Goal: Task Accomplishment & Management: Use online tool/utility

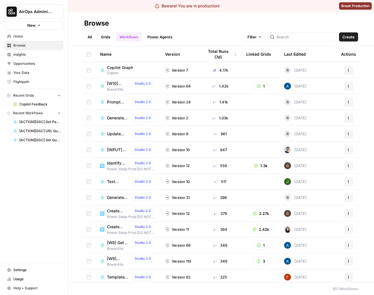
click at [199, 39] on div "All Grids Workflows Power Agents Filter Create" at bounding box center [221, 35] width 274 height 14
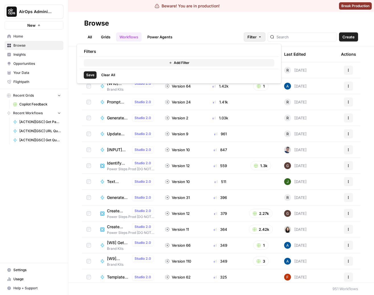
click at [265, 33] on button "Filter" at bounding box center [255, 36] width 22 height 9
click at [216, 31] on div "All Grids Workflows Power Agents Filter Create" at bounding box center [221, 35] width 274 height 14
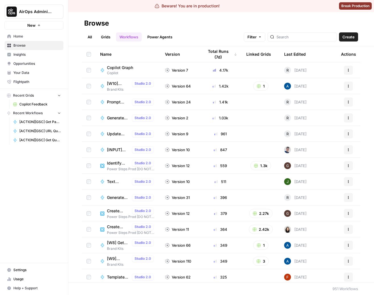
click at [265, 34] on button "Filter" at bounding box center [255, 36] width 22 height 9
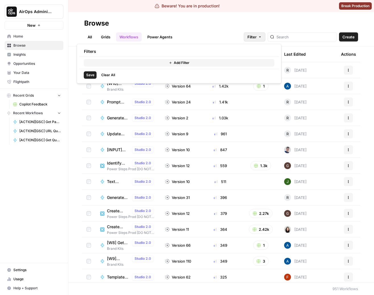
click at [212, 65] on button "Add Filter" at bounding box center [179, 62] width 190 height 7
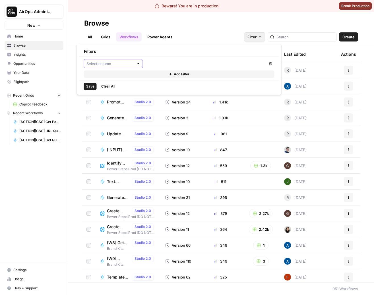
click at [133, 65] on input "text" at bounding box center [110, 64] width 48 height 6
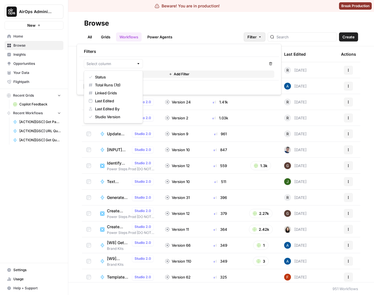
click at [123, 79] on span "Status" at bounding box center [115, 77] width 41 height 6
type input "Status"
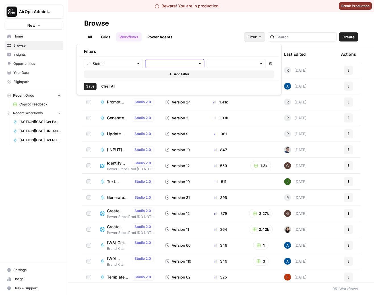
click at [179, 62] on input "text" at bounding box center [172, 64] width 48 height 6
click at [236, 30] on div "All Grids Workflows Power Agents Filter Create" at bounding box center [221, 35] width 274 height 14
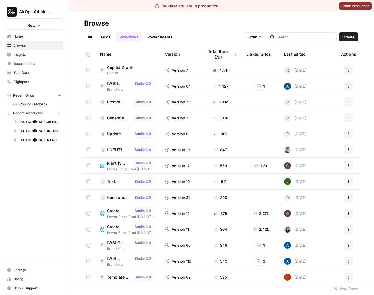
click at [224, 34] on div "All Grids Workflows Power Agents Filter Create" at bounding box center [221, 35] width 274 height 14
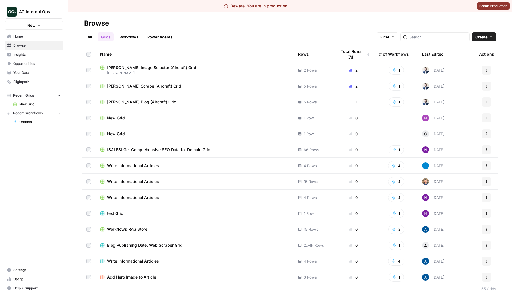
click at [138, 36] on link "Workflows" at bounding box center [129, 36] width 26 height 9
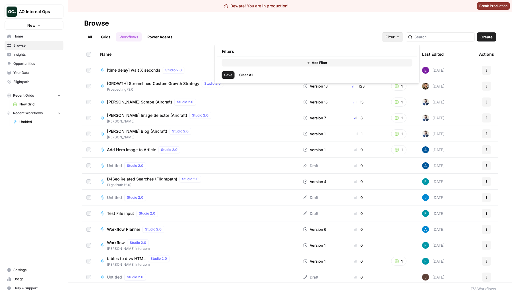
click at [403, 34] on button "Filter" at bounding box center [393, 36] width 22 height 9
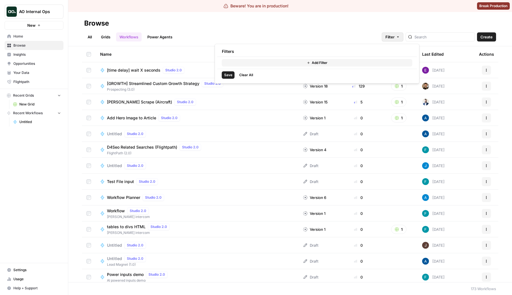
click at [293, 60] on button "Add Filter" at bounding box center [317, 62] width 190 height 7
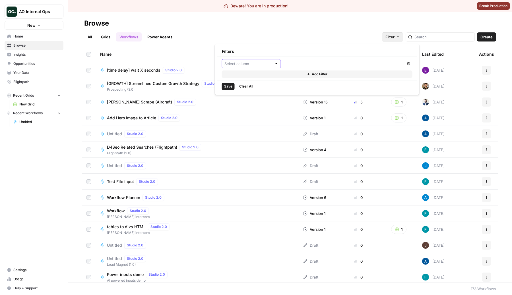
click at [255, 64] on input "text" at bounding box center [248, 64] width 48 height 6
click at [260, 77] on span "Status" at bounding box center [253, 77] width 41 height 6
type input "Status"
click at [325, 59] on div at bounding box center [312, 63] width 59 height 9
click at [317, 80] on button "equals" at bounding box center [313, 77] width 54 height 8
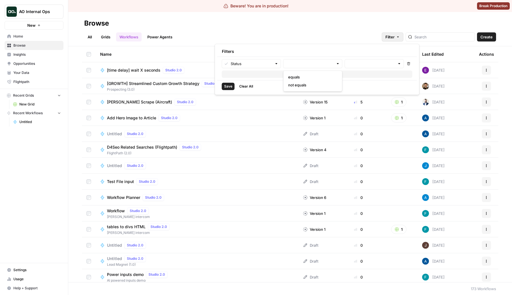
type input "equals"
click at [363, 66] on input "text" at bounding box center [371, 64] width 48 height 6
click at [355, 51] on div "Filters" at bounding box center [317, 51] width 200 height 10
click at [322, 61] on input "text" at bounding box center [310, 64] width 48 height 6
type input "equals"
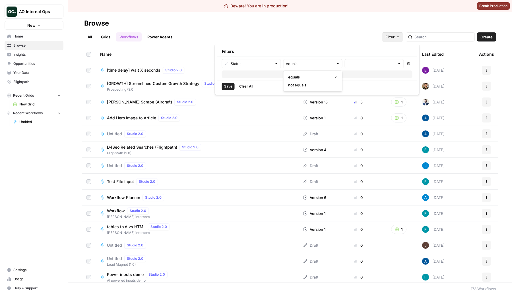
click at [351, 49] on div "Filters" at bounding box center [317, 51] width 200 height 10
click at [336, 62] on div at bounding box center [338, 64] width 4 height 6
click at [316, 83] on span "not equals" at bounding box center [311, 85] width 47 height 6
type input "not equals"
click at [335, 41] on div "All Grids Workflows Power Agents Filter Create" at bounding box center [290, 35] width 412 height 14
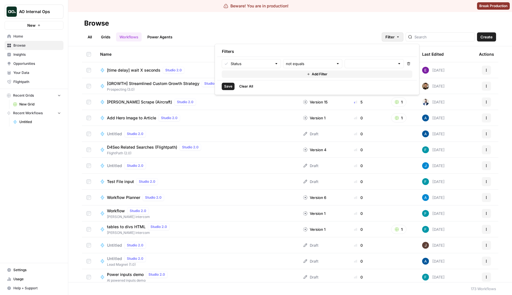
click at [394, 36] on span "Filter" at bounding box center [389, 37] width 9 height 6
click at [316, 63] on input "text" at bounding box center [310, 64] width 48 height 6
click at [306, 78] on span "equals" at bounding box center [311, 77] width 47 height 6
type input "equals"
click at [384, 59] on div at bounding box center [374, 63] width 59 height 9
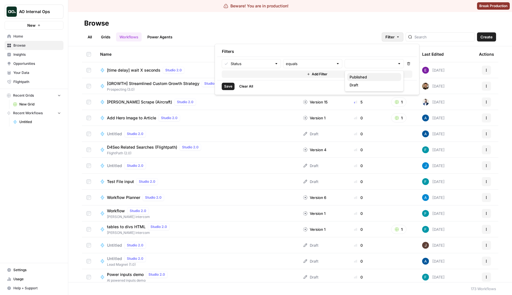
click at [363, 78] on span "Published" at bounding box center [372, 77] width 47 height 6
click at [364, 94] on span "Draft" at bounding box center [372, 93] width 47 height 6
click at [377, 76] on div "Published Draft" at bounding box center [374, 67] width 59 height 17
click at [349, 51] on div "Filters" at bounding box center [317, 51] width 200 height 10
click at [231, 96] on span "Save" at bounding box center [228, 94] width 8 height 5
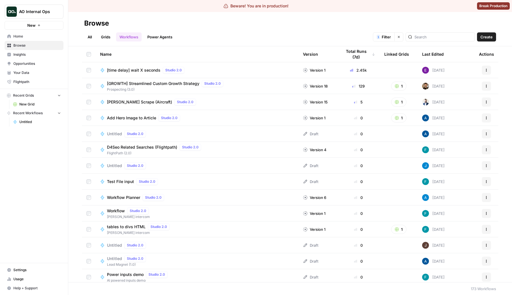
click at [391, 34] on span "Filter" at bounding box center [386, 37] width 9 height 6
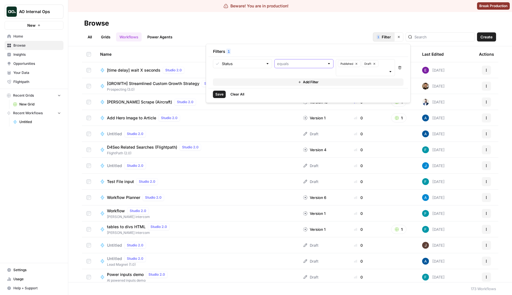
click at [310, 64] on input "text" at bounding box center [301, 64] width 48 height 6
type input "equals"
click at [320, 55] on div "Filters 1" at bounding box center [308, 51] width 200 height 10
click at [331, 66] on div "equals" at bounding box center [303, 63] width 59 height 9
click at [303, 91] on span "not equals" at bounding box center [302, 93] width 47 height 6
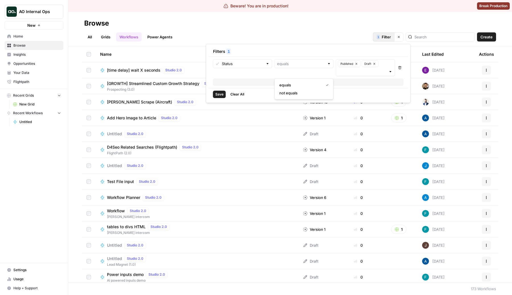
type input "not equals"
click at [319, 64] on input "text" at bounding box center [301, 64] width 48 height 6
type input "not equals"
click at [257, 81] on button "Add Filter" at bounding box center [308, 81] width 190 height 7
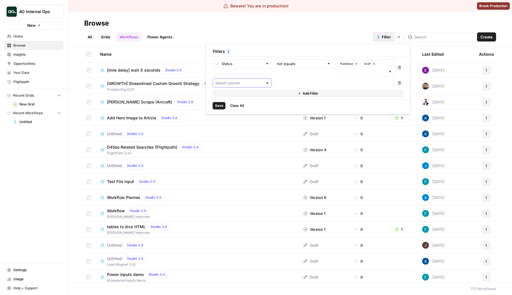
click at [246, 82] on input "text" at bounding box center [239, 83] width 48 height 6
click at [241, 103] on span "Total Runs (7d)" at bounding box center [244, 105] width 41 height 6
type input "Total Runs (7d)"
click at [308, 82] on input "number" at bounding box center [304, 83] width 54 height 6
click at [238, 82] on input "text" at bounding box center [242, 83] width 42 height 6
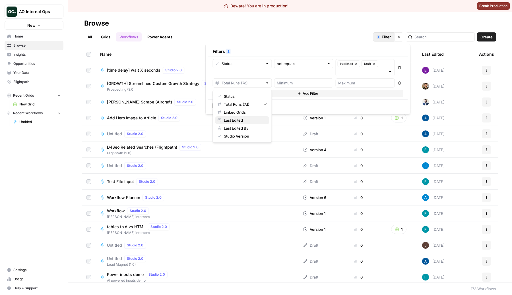
click at [250, 119] on span "Last Edited" at bounding box center [244, 120] width 41 height 6
type input "Last Edited"
click at [241, 82] on input "text" at bounding box center [242, 83] width 42 height 6
click at [245, 114] on span "Linked Grids" at bounding box center [244, 112] width 41 height 6
type input "Linked Grids"
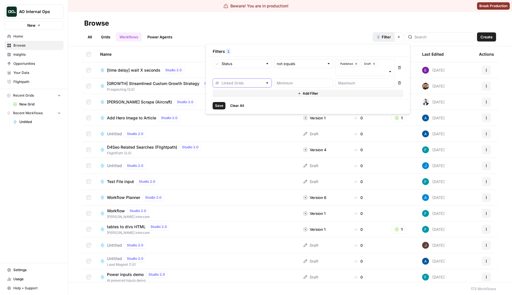
click at [243, 84] on input "text" at bounding box center [242, 83] width 42 height 6
click at [250, 96] on span "Status" at bounding box center [244, 97] width 41 height 6
type input "Status"
click at [302, 82] on input "text" at bounding box center [301, 83] width 48 height 6
click at [289, 96] on span "equals" at bounding box center [302, 97] width 47 height 6
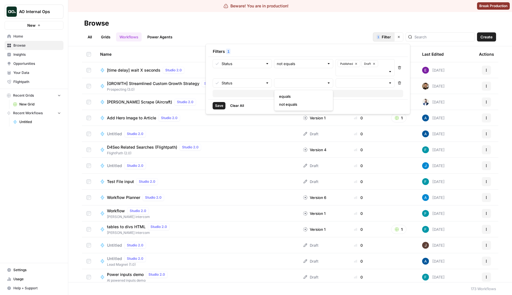
type input "equals"
click at [298, 83] on input "text" at bounding box center [301, 83] width 48 height 6
click at [298, 107] on span "not equals" at bounding box center [302, 105] width 47 height 6
type input "not equals"
click at [363, 79] on div at bounding box center [364, 82] width 59 height 9
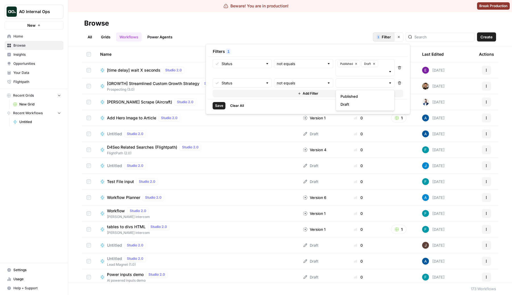
click at [355, 99] on span "Published" at bounding box center [363, 97] width 47 height 6
click at [358, 85] on button "Published" at bounding box center [348, 83] width 23 height 7
click at [351, 99] on button "Published" at bounding box center [365, 96] width 54 height 8
click at [351, 110] on span "Draft" at bounding box center [363, 112] width 47 height 6
click at [295, 85] on input "text" at bounding box center [301, 83] width 48 height 6
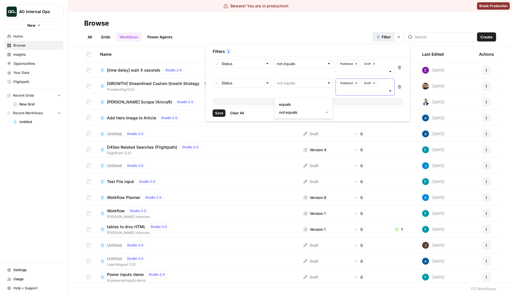
type input "not equals"
click at [376, 90] on input "text" at bounding box center [362, 91] width 48 height 6
click at [308, 105] on button "Add Filter" at bounding box center [308, 101] width 190 height 7
click at [254, 87] on div at bounding box center [242, 90] width 59 height 9
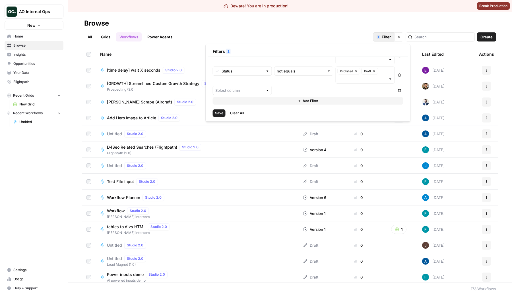
click at [301, 81] on div "not equals" at bounding box center [303, 75] width 59 height 17
click at [403, 90] on div "Status not equals Published Draft Remove Status not equals Published Draft Remo…" at bounding box center [308, 82] width 200 height 50
click at [400, 89] on icon "button" at bounding box center [399, 90] width 3 height 3
click at [399, 86] on icon "button" at bounding box center [399, 86] width 3 height 3
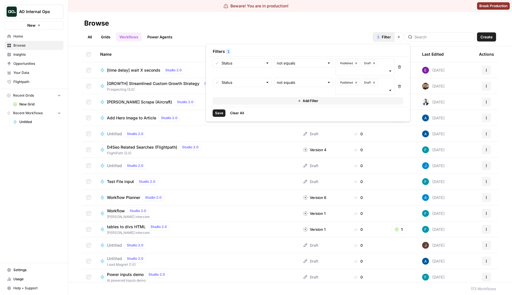
scroll to position [0, 0]
click at [389, 71] on div at bounding box center [390, 72] width 4 height 6
click at [387, 71] on div "Published Draft" at bounding box center [364, 67] width 59 height 17
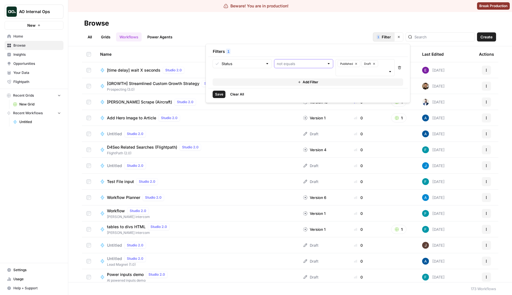
click at [306, 66] on input "text" at bounding box center [301, 64] width 48 height 6
click at [306, 82] on button "equals" at bounding box center [304, 85] width 54 height 8
type input "equals"
click at [304, 63] on input "text" at bounding box center [301, 64] width 48 height 6
click at [302, 95] on span "not equals" at bounding box center [302, 93] width 47 height 6
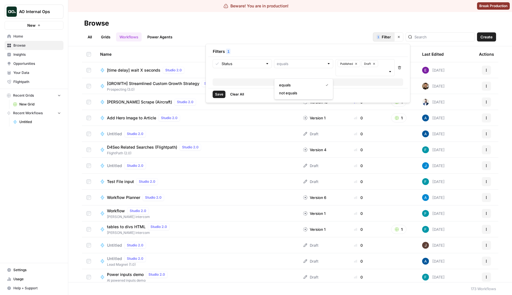
type input "not equals"
click at [302, 60] on div "not equals" at bounding box center [303, 63] width 59 height 9
click at [303, 80] on div "equals not equals" at bounding box center [303, 88] width 59 height 21
click at [301, 87] on span "equals" at bounding box center [302, 85] width 47 height 6
type input "equals"
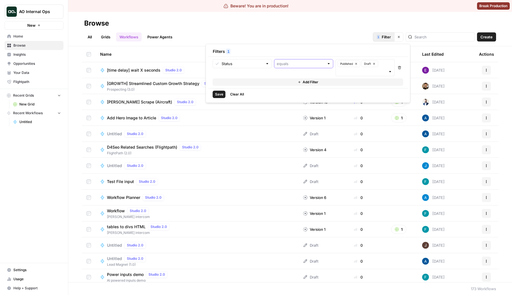
click at [304, 62] on input "text" at bounding box center [301, 64] width 48 height 6
click at [300, 95] on span "not equals" at bounding box center [302, 93] width 47 height 6
type input "not equals"
click at [306, 62] on input "text" at bounding box center [301, 64] width 48 height 6
type input "not equals"
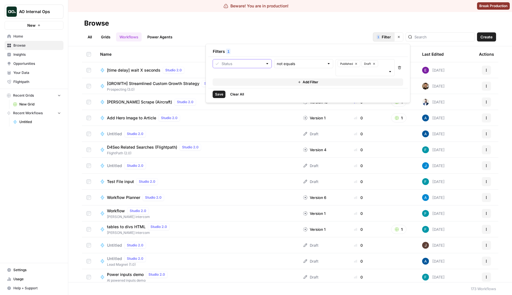
click at [257, 65] on input "text" at bounding box center [242, 64] width 42 height 6
click at [253, 100] on span "Linked Grids" at bounding box center [244, 101] width 41 height 6
type input "Linked Grids"
click at [260, 65] on input "text" at bounding box center [242, 64] width 42 height 6
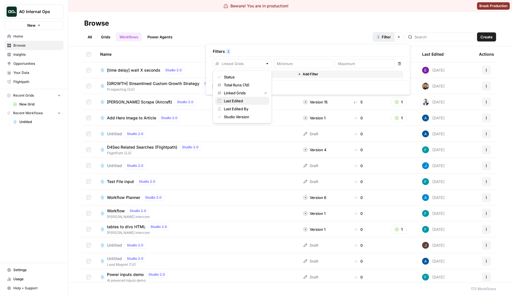
click at [256, 98] on span "Last Edited" at bounding box center [244, 101] width 41 height 6
type input "Last Edited"
click at [257, 62] on input "text" at bounding box center [242, 64] width 42 height 6
click at [252, 107] on span "Last Edited By" at bounding box center [244, 109] width 41 height 6
type input "Last Edited By"
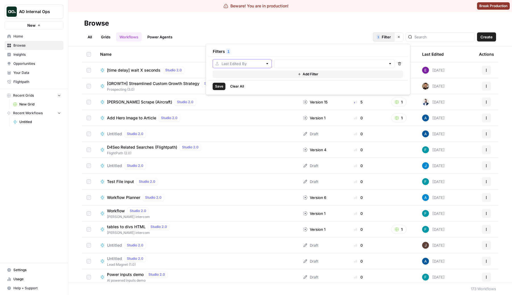
click at [256, 63] on input "text" at bounding box center [242, 64] width 42 height 6
click at [262, 113] on button "Last Edited By" at bounding box center [242, 109] width 54 height 8
type input "Last Edited By"
click at [261, 65] on input "text" at bounding box center [242, 64] width 42 height 6
click at [259, 117] on span "Studio Version" at bounding box center [244, 117] width 41 height 6
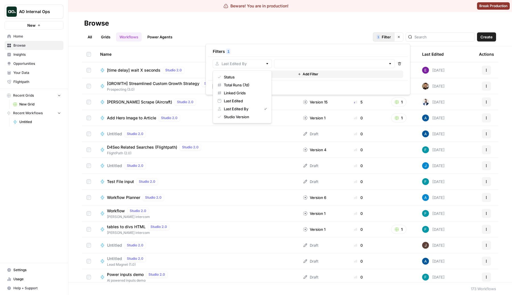
type input "Studio Version"
click at [261, 64] on input "text" at bounding box center [242, 64] width 42 height 6
click at [257, 77] on span "Status" at bounding box center [244, 77] width 41 height 6
type input "Status"
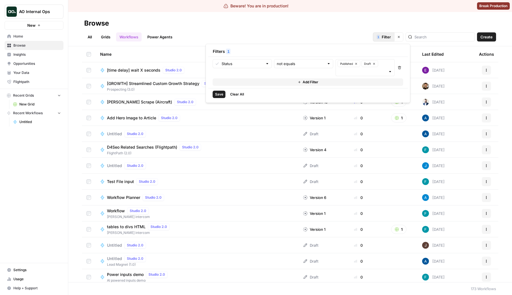
click at [264, 71] on div "Status" at bounding box center [242, 67] width 59 height 17
click at [263, 65] on div "Status" at bounding box center [242, 63] width 59 height 9
click at [262, 67] on div at bounding box center [242, 63] width 59 height 9
click at [249, 124] on span "Studio Version" at bounding box center [244, 125] width 41 height 6
type input "Studio Version"
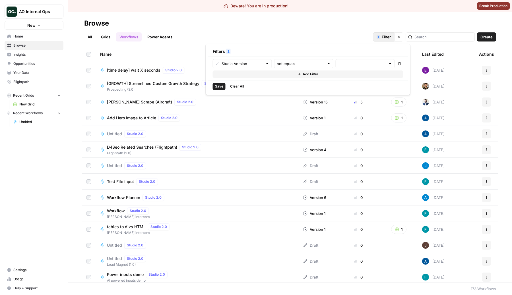
click at [287, 68] on div "not equals" at bounding box center [303, 63] width 59 height 9
click at [286, 78] on span "equals" at bounding box center [302, 77] width 47 height 6
type input "equals"
click at [336, 63] on div at bounding box center [364, 63] width 59 height 9
click at [324, 51] on div "Filters 1" at bounding box center [308, 51] width 200 height 10
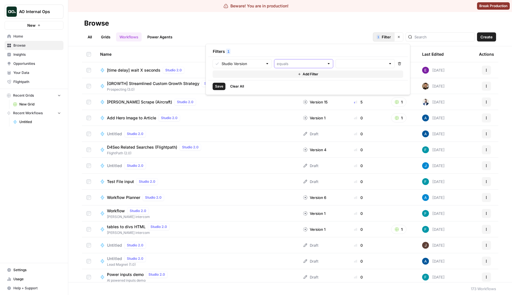
click at [293, 64] on input "text" at bounding box center [301, 64] width 48 height 6
click at [295, 91] on div "equals not equals" at bounding box center [303, 81] width 59 height 21
click at [295, 82] on button "not equals" at bounding box center [304, 85] width 54 height 8
type input "not equals"
click at [295, 65] on input "text" at bounding box center [301, 64] width 48 height 6
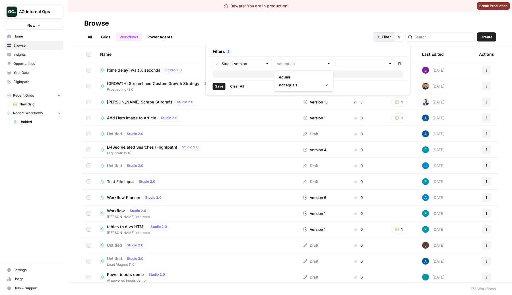
click at [295, 77] on span "equals" at bounding box center [302, 77] width 47 height 6
type input "equals"
click at [335, 66] on div at bounding box center [364, 63] width 59 height 9
click at [345, 77] on span "Studio 1.0" at bounding box center [363, 77] width 47 height 6
click at [354, 50] on div "Filters 1" at bounding box center [308, 51] width 200 height 10
